Goal: Information Seeking & Learning: Understand process/instructions

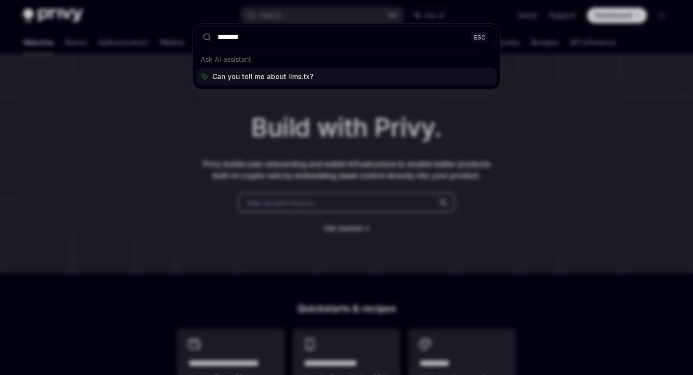
type input "********"
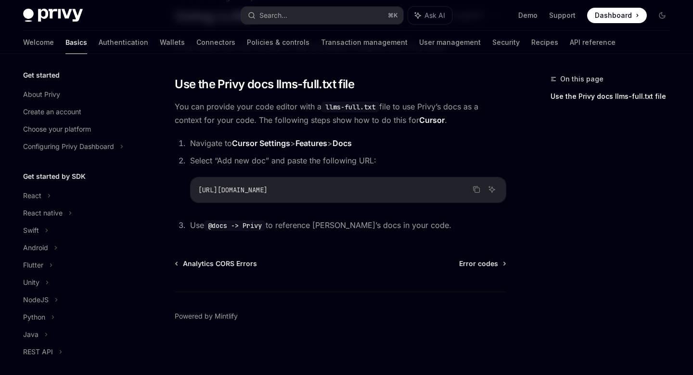
scroll to position [138, 0]
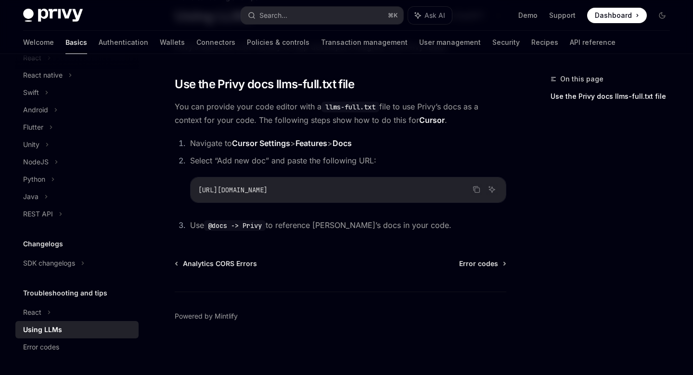
click at [53, 324] on div "Using LLMs" at bounding box center [42, 330] width 39 height 12
type textarea "*"
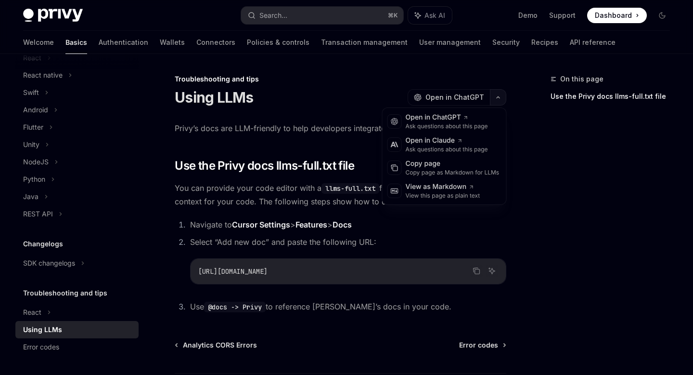
click at [496, 100] on button "button" at bounding box center [498, 97] width 16 height 16
click at [393, 86] on div "Troubleshooting and tips Using LLMs OpenAI Open in ChatGPT" at bounding box center [341, 90] width 332 height 32
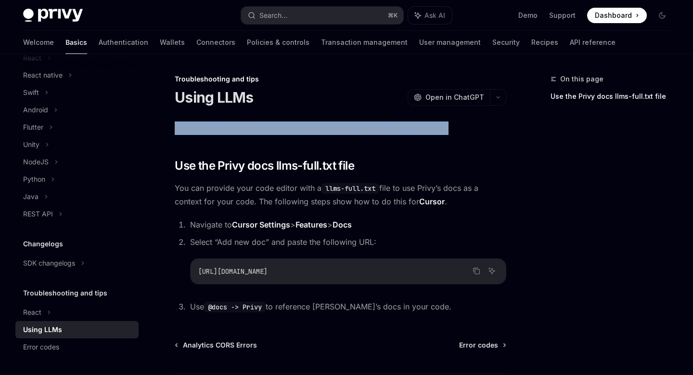
drag, startPoint x: 174, startPoint y: 127, endPoint x: 452, endPoint y: 129, distance: 278.3
click at [452, 129] on div "Troubleshooting and tips Using LLMs OpenAI Open in ChatGPT OpenAI Open in ChatG…" at bounding box center [250, 264] width 516 height 383
copy span "Privy’s docs are LLM-friendly to help developers integrate with Privy faster."
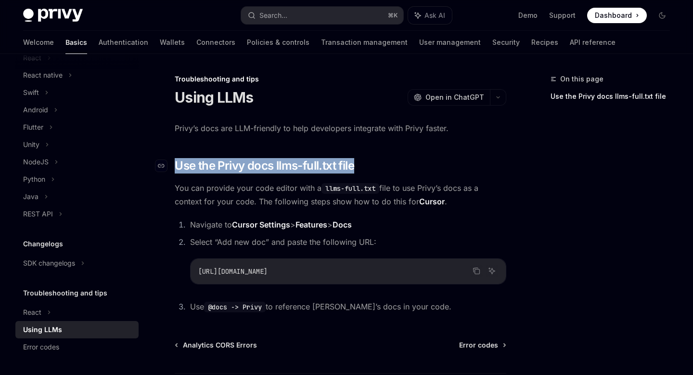
drag, startPoint x: 368, startPoint y: 165, endPoint x: 177, endPoint y: 161, distance: 191.1
click at [177, 161] on h2 "​ Use the Privy docs llms-full.txt file" at bounding box center [341, 165] width 332 height 15
copy span "Use the Privy docs llms-full.txt file"
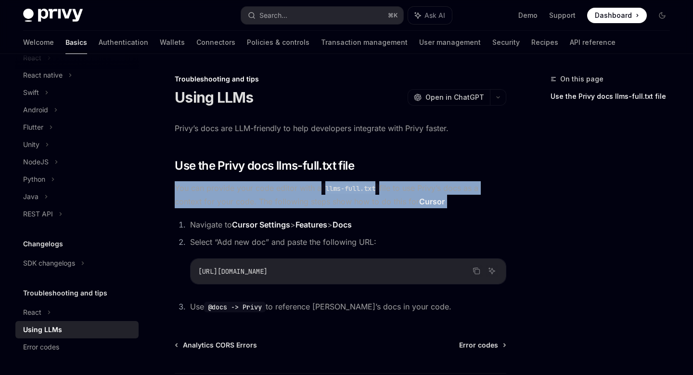
drag, startPoint x: 176, startPoint y: 188, endPoint x: 452, endPoint y: 200, distance: 275.6
click at [452, 200] on span "You can provide your code editor with a llms-full.txt file to use Privy’s docs …" at bounding box center [341, 194] width 332 height 27
copy span "You can provide your code editor with a llms-full.txt file to use Privy’s docs …"
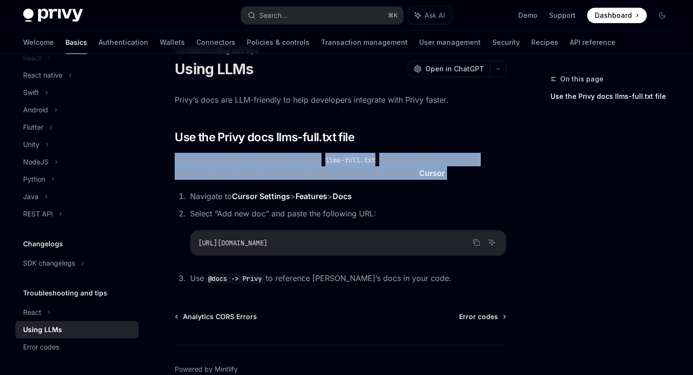
scroll to position [36, 0]
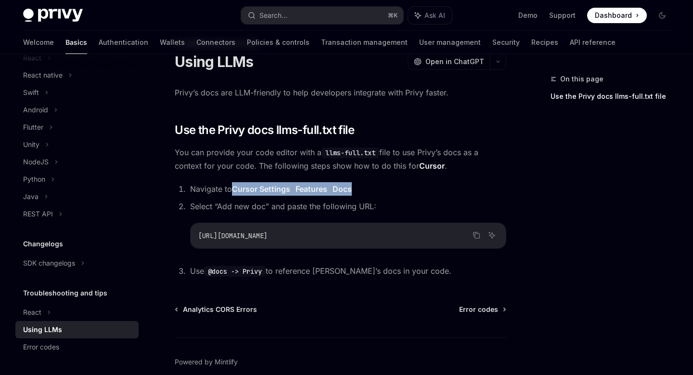
drag, startPoint x: 368, startPoint y: 190, endPoint x: 235, endPoint y: 187, distance: 133.4
click at [235, 187] on li "Navigate to Cursor Settings > Features > Docs" at bounding box center [346, 188] width 319 height 13
copy span "Cursor Settings > Features > Docs"
drag, startPoint x: 191, startPoint y: 187, endPoint x: 375, endPoint y: 208, distance: 186.1
click at [375, 208] on ol "Navigate to Cursor Settings > Features > Docs Select “Add new doc” and paste th…" at bounding box center [341, 229] width 332 height 95
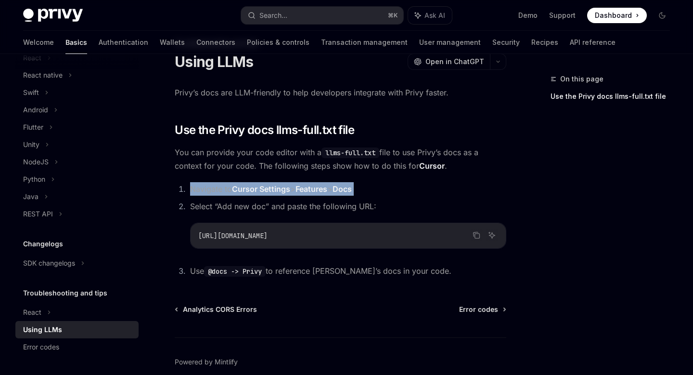
click at [378, 207] on li "Select “Add new doc” and paste the following URL: Copy Ask AI [URL][DOMAIN_NAME]" at bounding box center [346, 223] width 319 height 49
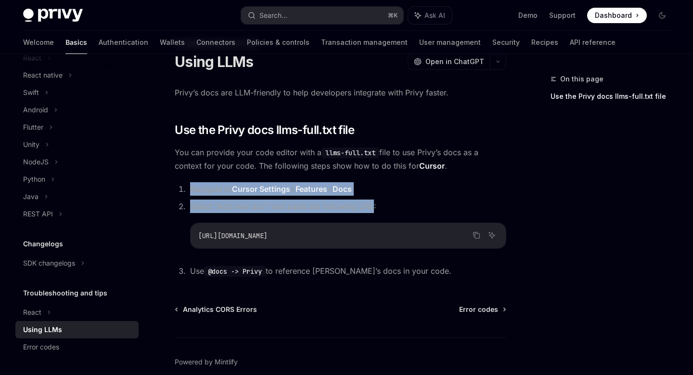
click at [373, 207] on span "Select “Add new doc” and paste the following URL:" at bounding box center [283, 206] width 186 height 10
copy ol "Navigate to Cursor Settings > Features > Docs Select “Add new doc” and paste th…"
click at [474, 234] on icon "Copy the contents from the code block" at bounding box center [476, 234] width 5 height 4
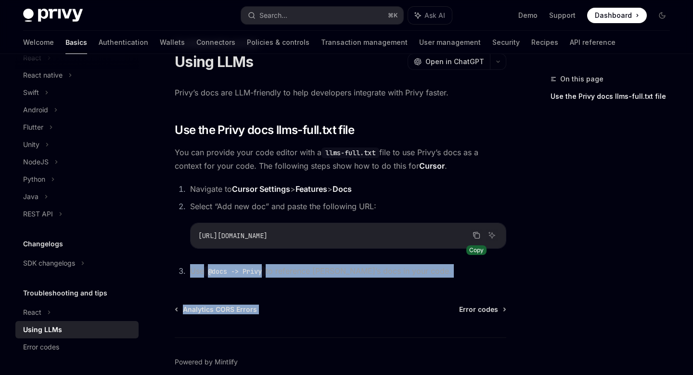
drag, startPoint x: 191, startPoint y: 270, endPoint x: 421, endPoint y: 278, distance: 230.3
click at [421, 278] on div "Troubleshooting and tips Using LLMs OpenAI Open in ChatGPT OpenAI Open in ChatG…" at bounding box center [250, 229] width 516 height 383
click at [420, 272] on li "Use @docs -> Privy to reference [PERSON_NAME]’s docs in your code." at bounding box center [346, 270] width 319 height 13
copy span "Use @docs -> Privy to reference [PERSON_NAME]’s docs in your code."
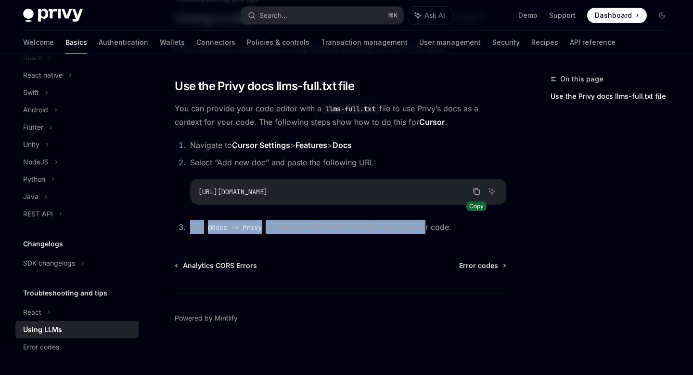
scroll to position [81, 0]
